Goal: Information Seeking & Learning: Check status

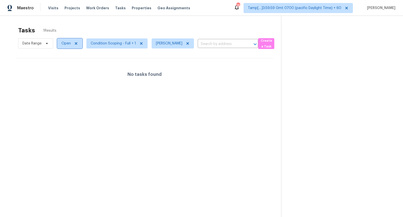
click at [61, 45] on span "Open" at bounding box center [65, 43] width 9 height 5
click at [68, 73] on label "Blocked" at bounding box center [70, 71] width 20 height 5
click at [63, 73] on input "Blocked" at bounding box center [61, 70] width 3 height 3
checkbox input "true"
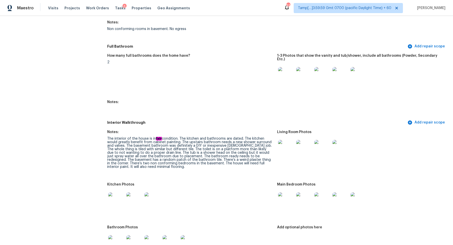
scroll to position [692, 0]
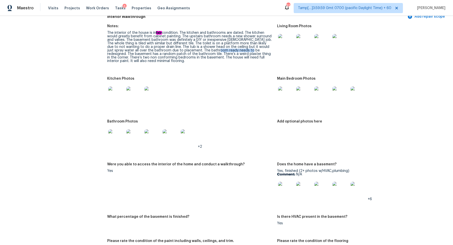
drag, startPoint x: 214, startPoint y: 49, endPoint x: 244, endPoint y: 49, distance: 29.2
click at [244, 49] on div "The interior of the house is in fair condition. The kitchen and bathrooms are d…" at bounding box center [190, 47] width 166 height 32
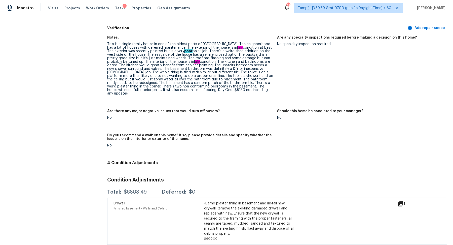
scroll to position [1264, 0]
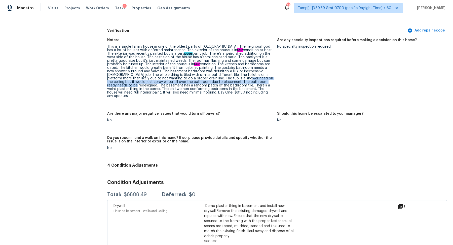
drag, startPoint x: 202, startPoint y: 78, endPoint x: 250, endPoint y: 82, distance: 47.7
click at [250, 82] on div "This is a single family house in one of the oldest parts of Castle Rock. The ne…" at bounding box center [190, 71] width 166 height 53
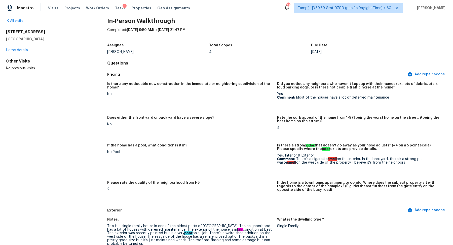
scroll to position [0, 0]
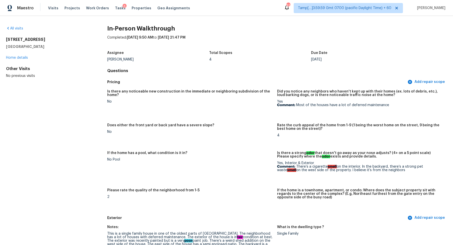
click at [16, 30] on div "All visits" at bounding box center [48, 28] width 85 height 5
click at [16, 29] on link "All visits" at bounding box center [14, 29] width 17 height 4
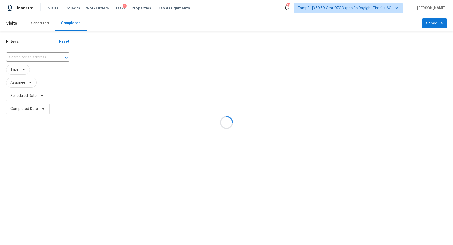
click at [42, 54] on div at bounding box center [226, 122] width 453 height 245
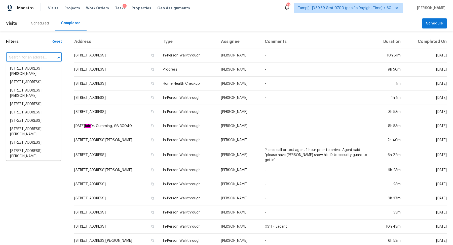
click at [36, 58] on input "text" at bounding box center [27, 58] width 42 height 8
paste input "5812 N 22nd Dr, Phoenix, AZ 85015"
type input "5812 N 22nd Dr, Phoenix, AZ 85015"
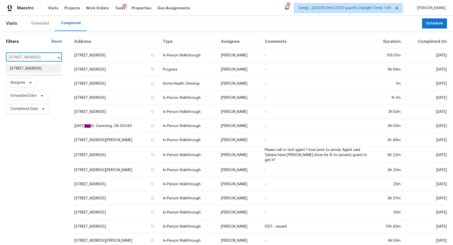
click at [28, 70] on li "5812 N 22nd Dr, Phoenix, AZ 85015" at bounding box center [33, 68] width 55 height 8
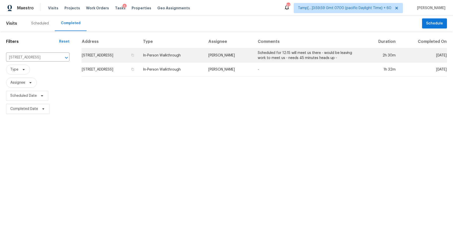
click at [129, 58] on td "5812 N 22nd Dr, Phoenix, AZ 85015" at bounding box center [110, 55] width 57 height 14
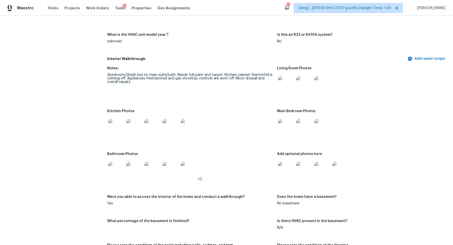
scroll to position [478, 0]
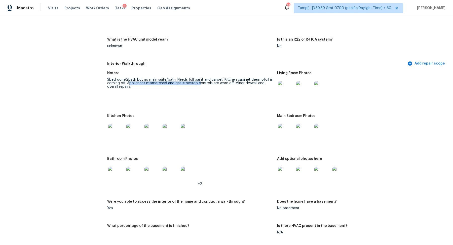
drag, startPoint x: 129, startPoint y: 83, endPoint x: 199, endPoint y: 83, distance: 70.7
click at [199, 83] on div "3bedroom/2bath but no main suite/bath. Needs full paint and carpet. Kitchen cab…" at bounding box center [190, 83] width 166 height 11
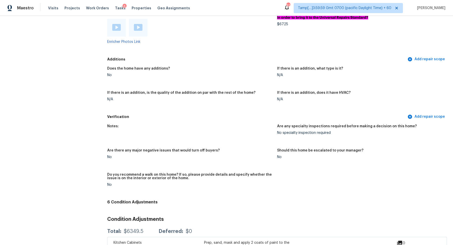
scroll to position [916, 0]
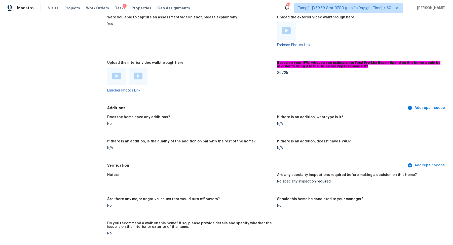
click at [118, 76] on img at bounding box center [116, 75] width 9 height 7
click at [137, 76] on img at bounding box center [138, 75] width 9 height 7
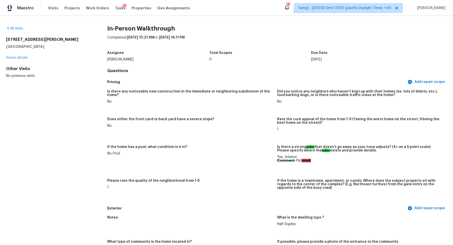
scroll to position [1002, 0]
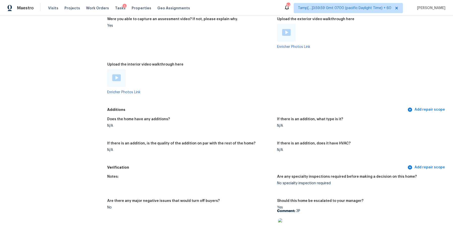
click at [286, 33] on div at bounding box center [286, 33] width 9 height 8
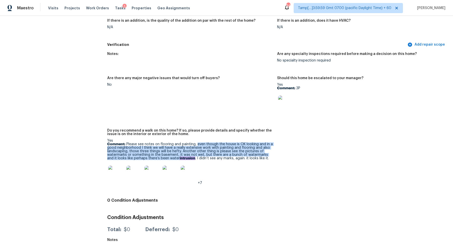
drag, startPoint x: 196, startPoint y: 141, endPoint x: 187, endPoint y: 156, distance: 17.4
click at [187, 156] on p "Comment: Please see notes on flooring and painting, even though the house is OK…" at bounding box center [190, 151] width 166 height 18
copy p "even though the house is OK looking and in a good neighborhood I think we will …"
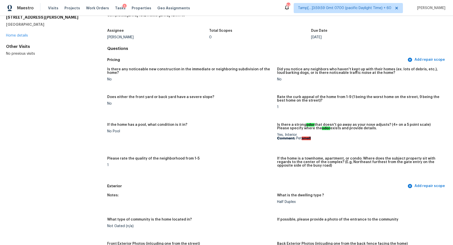
scroll to position [0, 0]
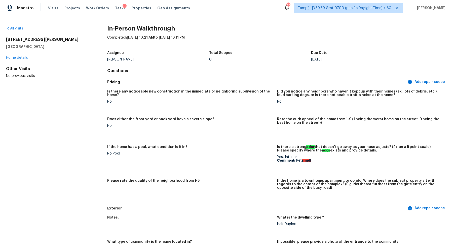
click at [15, 30] on div "All visits" at bounding box center [48, 28] width 85 height 5
click at [16, 28] on link "All visits" at bounding box center [14, 29] width 17 height 4
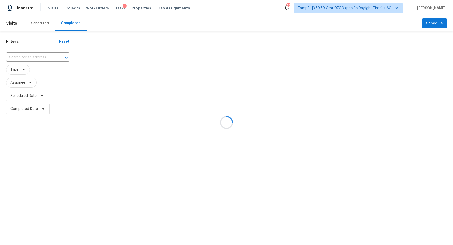
click at [49, 55] on div at bounding box center [226, 122] width 453 height 245
click at [35, 58] on div at bounding box center [226, 122] width 453 height 245
click at [27, 57] on div at bounding box center [226, 122] width 453 height 245
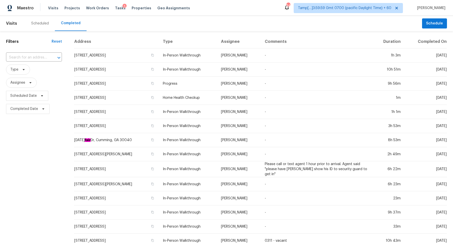
click at [27, 57] on input "text" at bounding box center [27, 58] width 42 height 8
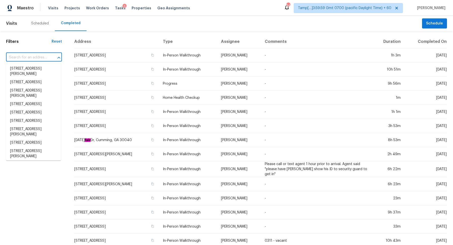
paste input "185 E Medium Meadow Dr, Lytle, TX 78052"
type input "185 E Medium Meadow Dr, Lytle, TX 78052"
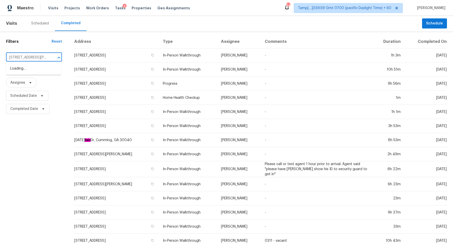
scroll to position [0, 32]
click at [39, 72] on li "185 E Medium Meadow Dr, Lytle, TX 78052" at bounding box center [33, 71] width 55 height 14
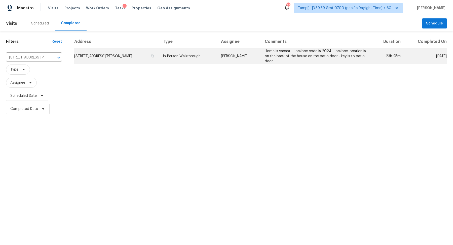
click at [124, 53] on td "185 E Medium Meadow Dr, Lytle, TX 78052" at bounding box center [116, 56] width 85 height 16
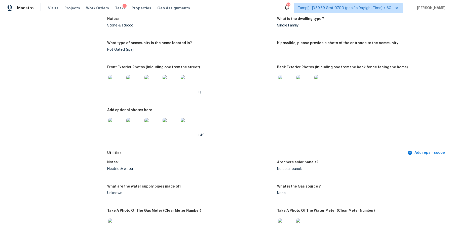
scroll to position [208, 0]
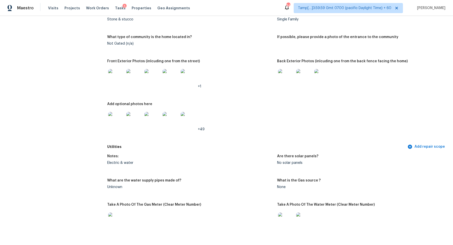
click at [304, 80] on img at bounding box center [304, 77] width 16 height 16
click at [110, 81] on img at bounding box center [116, 77] width 16 height 16
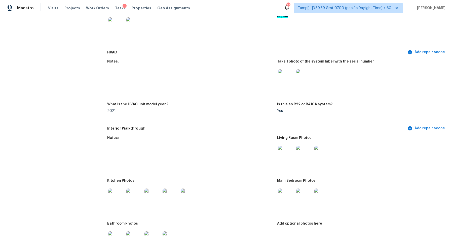
scroll to position [485, 0]
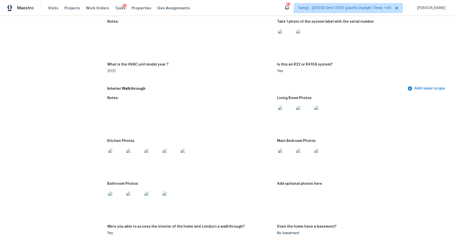
click at [122, 155] on img at bounding box center [116, 156] width 16 height 16
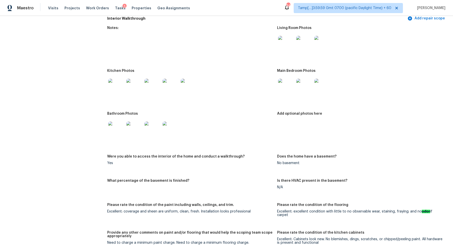
scroll to position [573, 0]
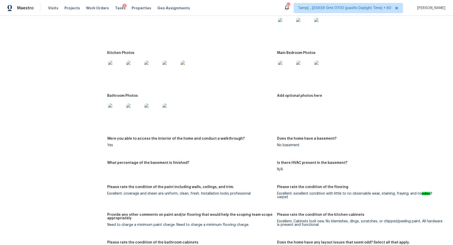
click at [113, 115] on img at bounding box center [116, 111] width 16 height 16
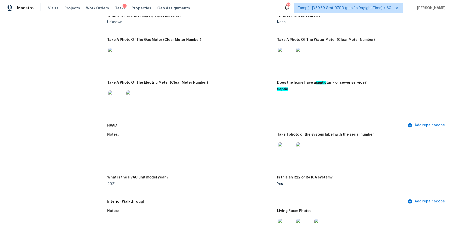
scroll to position [350, 0]
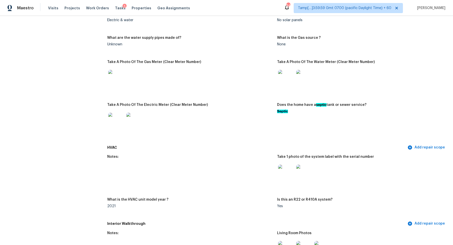
click at [287, 83] on img at bounding box center [286, 78] width 16 height 16
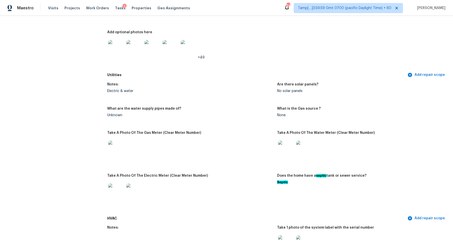
scroll to position [0, 0]
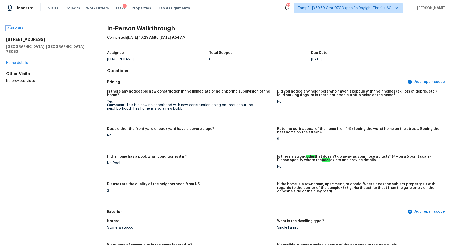
click at [12, 28] on link "All visits" at bounding box center [14, 29] width 17 height 4
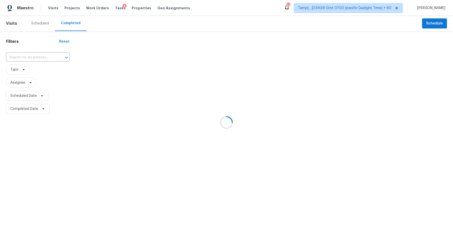
click at [39, 58] on div at bounding box center [226, 122] width 453 height 245
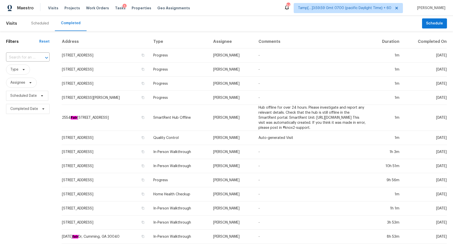
click at [39, 58] on div at bounding box center [42, 57] width 13 height 7
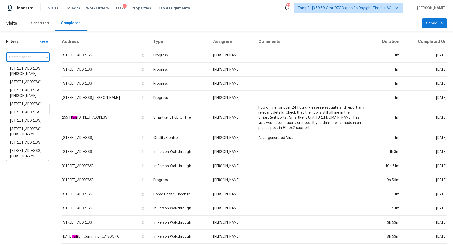
paste input "1135 Big River Run Ct, Katy, TX 77494"
type input "1135 Big River Run Ct, Katy, TX 77494"
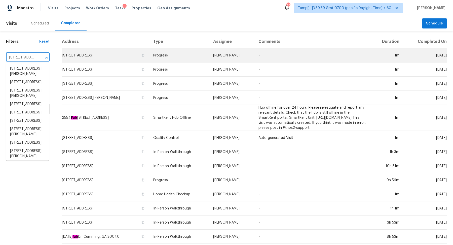
scroll to position [0, 35]
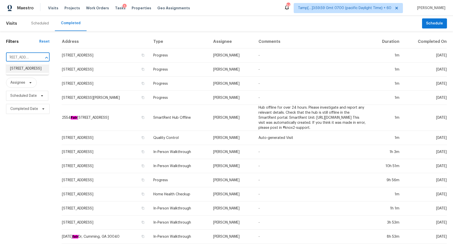
click at [29, 66] on li "1135 Big River Run Ct, Katy, TX 77494" at bounding box center [27, 68] width 43 height 8
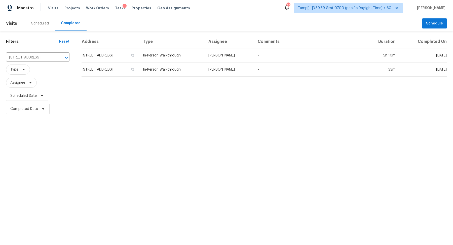
click at [98, 53] on td "1135 Big River Run Ct, Katy, TX 77494" at bounding box center [110, 55] width 57 height 14
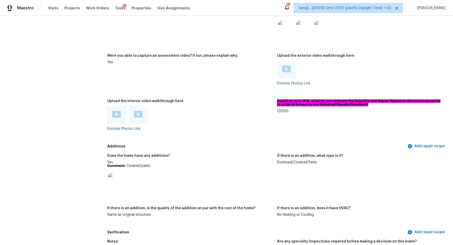
scroll to position [1012, 0]
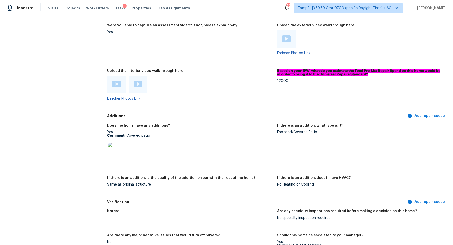
click at [117, 83] on img at bounding box center [116, 84] width 9 height 7
click at [136, 81] on img at bounding box center [138, 84] width 9 height 7
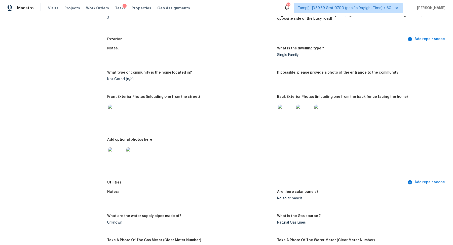
scroll to position [158, 0]
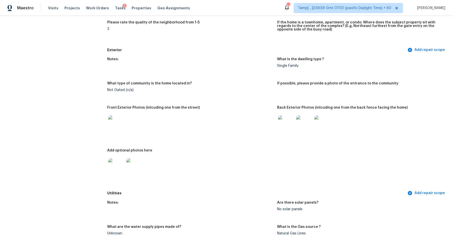
click at [110, 119] on img at bounding box center [116, 123] width 16 height 16
click at [290, 128] on img at bounding box center [286, 123] width 16 height 16
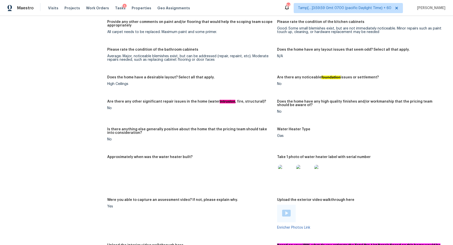
scroll to position [898, 0]
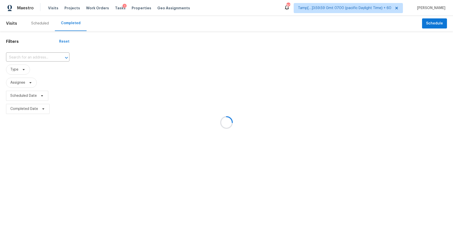
click at [47, 51] on div at bounding box center [226, 122] width 453 height 245
click at [45, 56] on div at bounding box center [226, 122] width 453 height 245
click at [24, 55] on div at bounding box center [226, 122] width 453 height 245
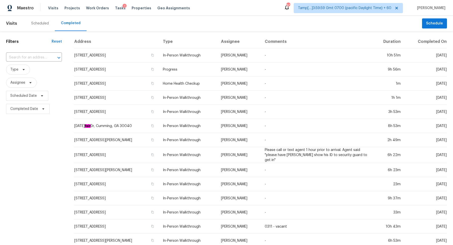
click at [24, 55] on input "text" at bounding box center [27, 58] width 42 height 8
paste input "[STREET_ADDRESS][PERSON_NAME]"
type input "[STREET_ADDRESS][PERSON_NAME]"
click at [36, 68] on li "[STREET_ADDRESS][PERSON_NAME]" at bounding box center [33, 71] width 55 height 14
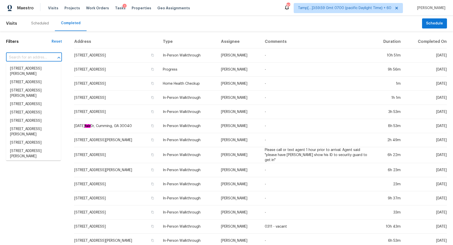
click at [34, 58] on input "text" at bounding box center [27, 58] width 42 height 8
paste input "[STREET_ADDRESS][PERSON_NAME]"
type input "185 E Medium Meadow Dr, Lytle, TX 78052"
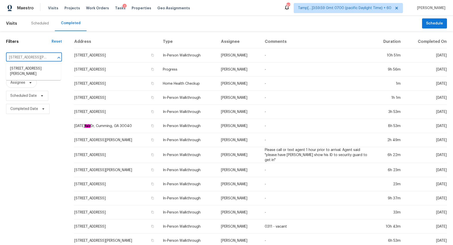
scroll to position [0, 32]
click at [37, 69] on li "185 E Medium Meadow Dr, Lytle, TX 78052" at bounding box center [33, 71] width 55 height 14
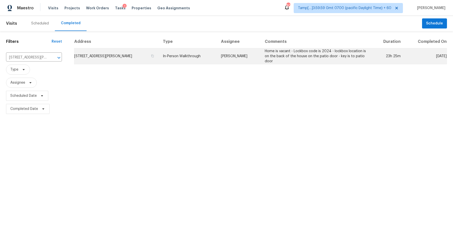
click at [132, 53] on td "185 E Medium Meadow Dr, Lytle, TX 78052" at bounding box center [116, 56] width 85 height 16
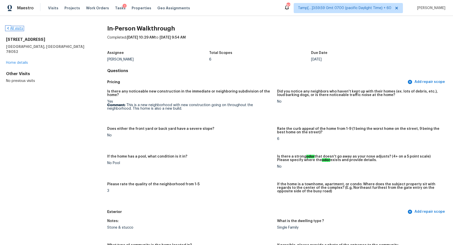
click at [20, 29] on link "All visits" at bounding box center [14, 29] width 17 height 4
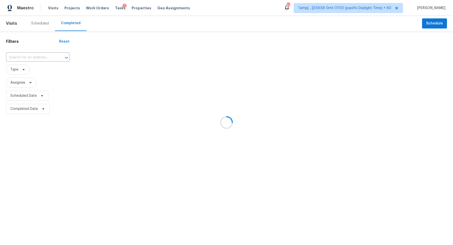
click at [18, 56] on div at bounding box center [226, 122] width 453 height 245
click at [18, 56] on input "text" at bounding box center [30, 58] width 49 height 8
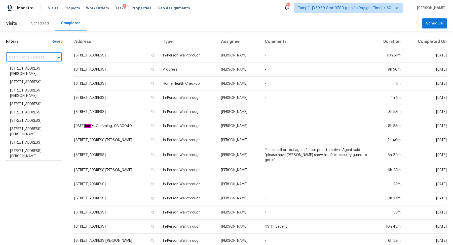
paste input "1135 Big River Run Ct, Katy, TX 77494"
type input "1135 Big River Run Ct, Katy, TX 77494"
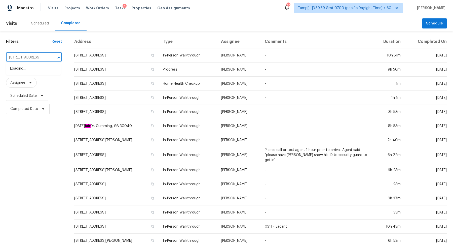
scroll to position [0, 23]
click at [24, 67] on li "1135 Big River Run Ct, Katy, TX 77494" at bounding box center [33, 68] width 55 height 8
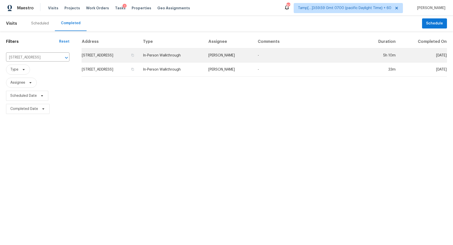
click at [98, 57] on td "1135 Big River Run Ct, Katy, TX 77494" at bounding box center [110, 55] width 57 height 14
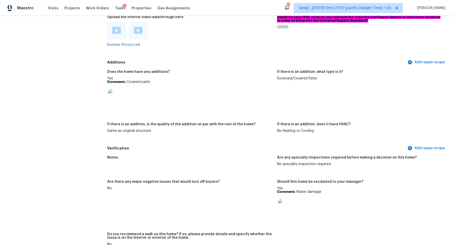
scroll to position [1044, 0]
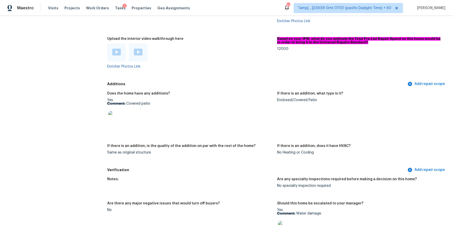
click at [290, 225] on img at bounding box center [286, 228] width 16 height 16
click at [119, 115] on img at bounding box center [116, 119] width 16 height 16
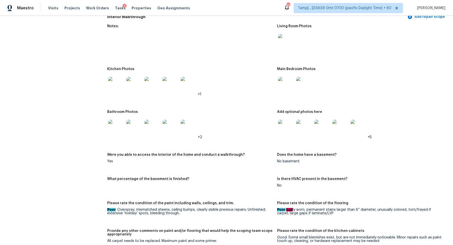
scroll to position [610, 0]
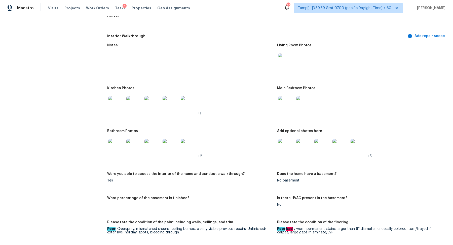
click at [284, 103] on img at bounding box center [286, 104] width 16 height 16
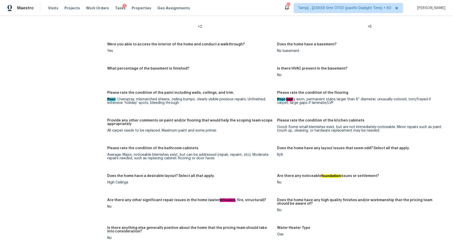
scroll to position [763, 0]
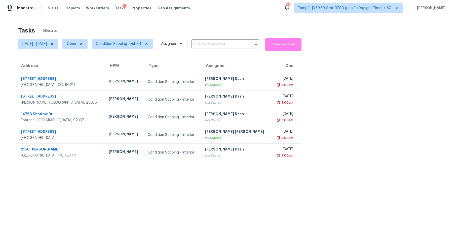
scroll to position [16, 0]
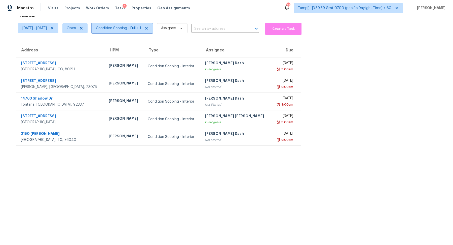
click at [129, 28] on span "Condition Scoping - Full + 1" at bounding box center [118, 28] width 45 height 5
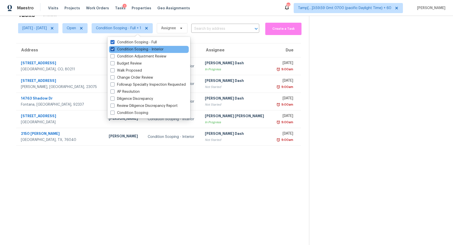
click at [129, 49] on label "Condition Scoping - Interior" at bounding box center [136, 49] width 53 height 5
click at [114, 49] on input "Condition Scoping - Interior" at bounding box center [111, 48] width 3 height 3
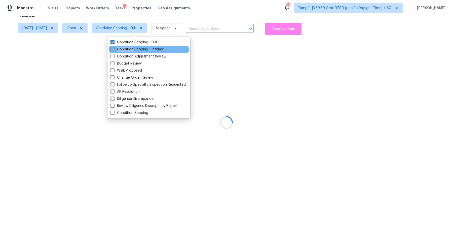
click at [129, 49] on label "Condition Scoping - Interior" at bounding box center [136, 49] width 53 height 5
click at [114, 49] on input "Condition Scoping - Interior" at bounding box center [111, 48] width 3 height 3
checkbox input "true"
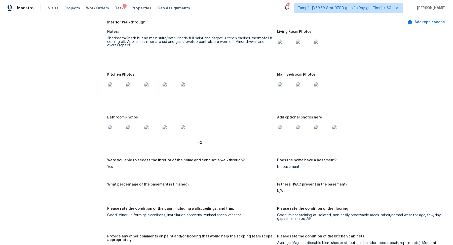
scroll to position [505, 0]
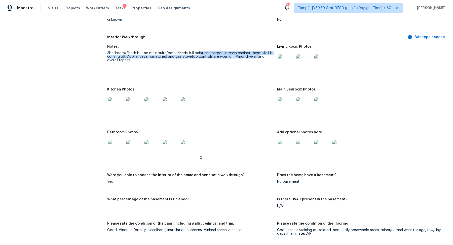
drag, startPoint x: 198, startPoint y: 54, endPoint x: 257, endPoint y: 55, distance: 58.6
click at [257, 56] on div "3bedroom/2bath but no main suite/bath. Needs full paint and carpet. Kitchen cab…" at bounding box center [190, 56] width 166 height 11
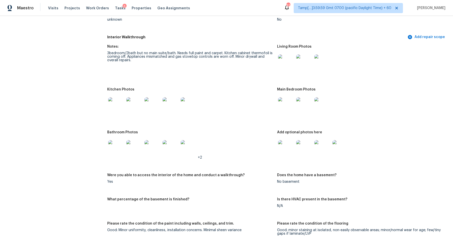
click at [250, 64] on figure "Notes: 3bedroom/2bath but no main suite/bath. Needs full paint and carpet. Kitc…" at bounding box center [192, 63] width 170 height 37
drag, startPoint x: 154, startPoint y: 58, endPoint x: 212, endPoint y: 56, distance: 57.4
click at [212, 56] on div "3bedroom/2bath but no main suite/bath. Needs full paint and carpet. Kitchen cab…" at bounding box center [190, 56] width 166 height 11
click at [194, 62] on div "3bedroom/2bath but no main suite/bath. Needs full paint and carpet. Kitchen cab…" at bounding box center [190, 56] width 166 height 11
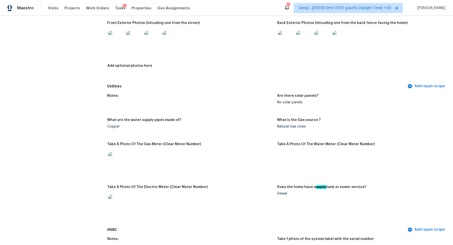
scroll to position [326, 0]
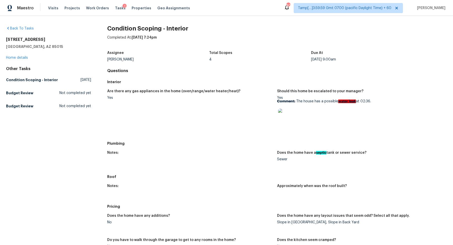
scroll to position [249, 0]
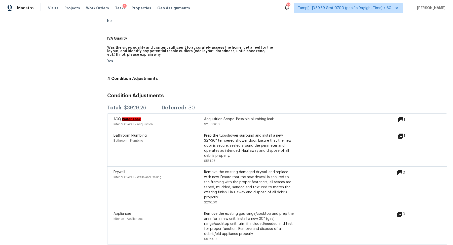
click at [138, 109] on div "$3929.26" at bounding box center [135, 107] width 22 height 5
copy div "$3929.26"
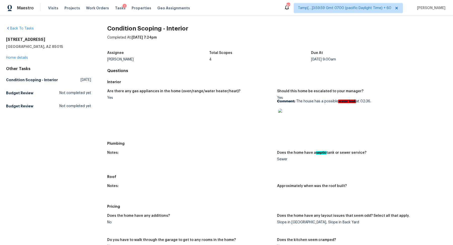
drag, startPoint x: 304, startPoint y: 101, endPoint x: 373, endPoint y: 101, distance: 68.9
click at [373, 101] on p "Comment: The house has a possible water leak at 02:36." at bounding box center [360, 101] width 166 height 4
copy p "house has a possible water leak at 02:36."
